Goal: Register for event/course

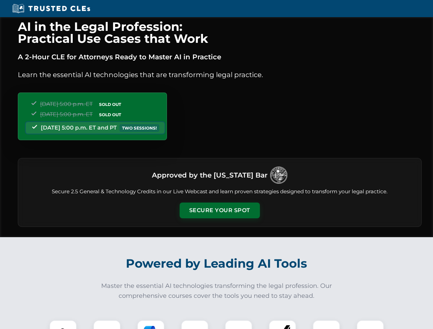
click at [220, 211] on button "Secure Your Spot" at bounding box center [220, 211] width 80 height 16
click at [63, 325] on img at bounding box center [63, 334] width 20 height 20
